Goal: Task Accomplishment & Management: Use online tool/utility

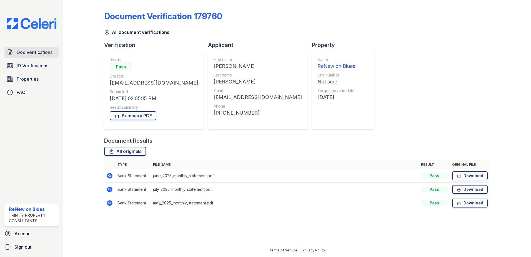
click at [26, 54] on span "Doc Verifications" at bounding box center [35, 52] width 36 height 7
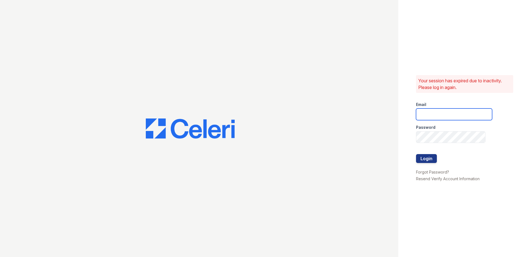
type input "[EMAIL_ADDRESS][DOMAIN_NAME]"
click at [421, 160] on button "Login" at bounding box center [426, 158] width 21 height 9
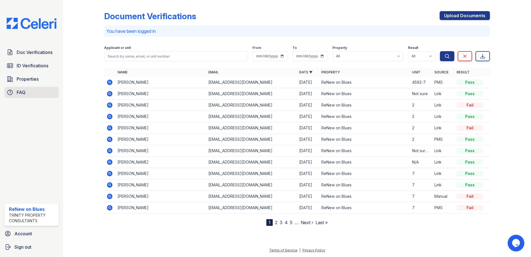
click at [25, 93] on span "FAQ" at bounding box center [21, 92] width 9 height 7
click at [39, 77] on link "Properties" at bounding box center [31, 78] width 54 height 11
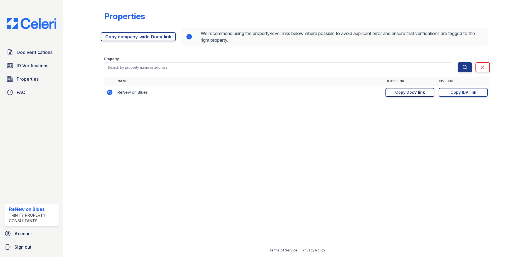
click at [396, 94] on div "Copy DocV link" at bounding box center [410, 92] width 30 height 6
